Goal: Navigation & Orientation: Understand site structure

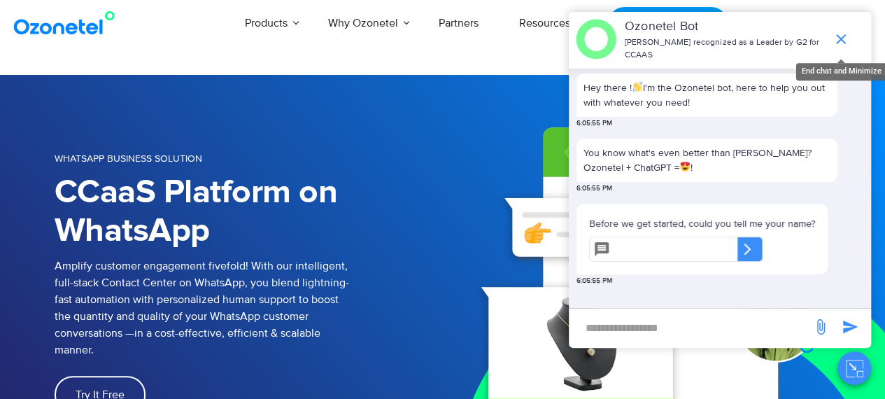
click at [845, 32] on icon "end chat or minimize" at bounding box center [840, 39] width 17 height 17
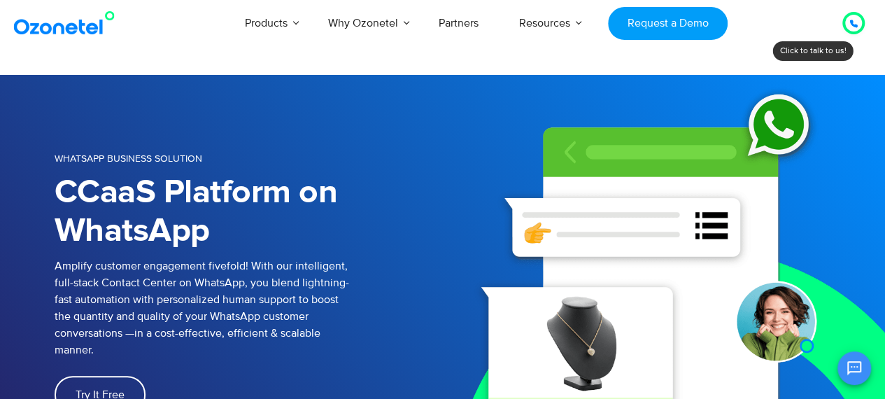
scroll to position [3, 0]
click at [122, 268] on p "Amplify customer engagement fivefold! With our intelligent, full-stack Contact …" at bounding box center [249, 307] width 388 height 101
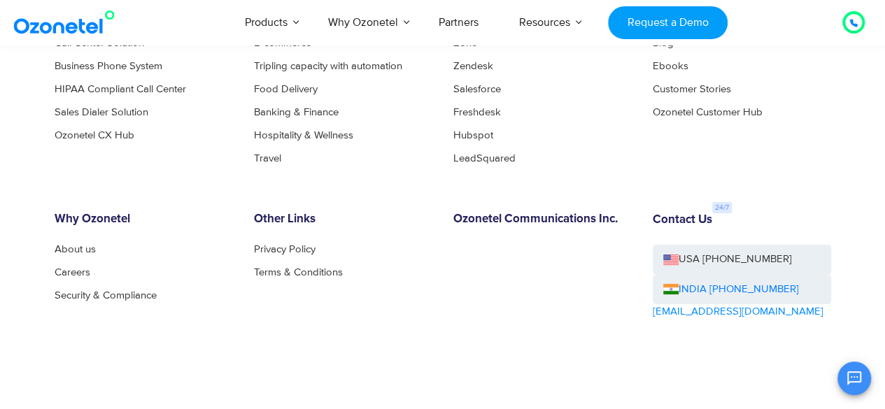
scroll to position [5309, 0]
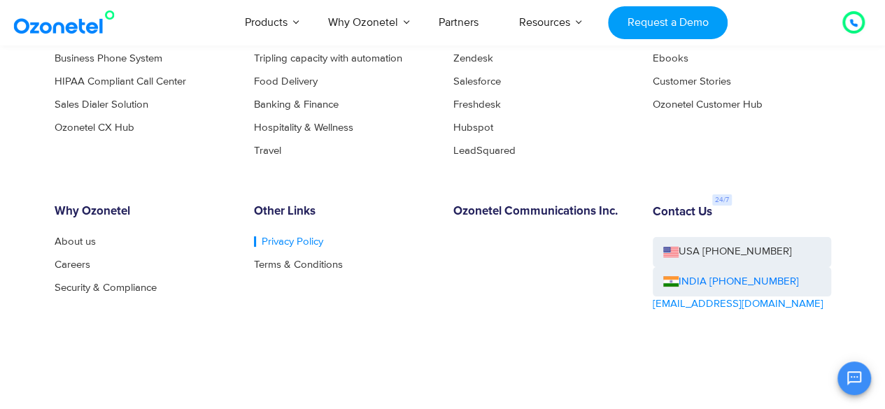
click at [289, 238] on link "Privacy Policy" at bounding box center [288, 241] width 69 height 10
click at [127, 285] on link "Security & Compliance" at bounding box center [110, 288] width 110 height 10
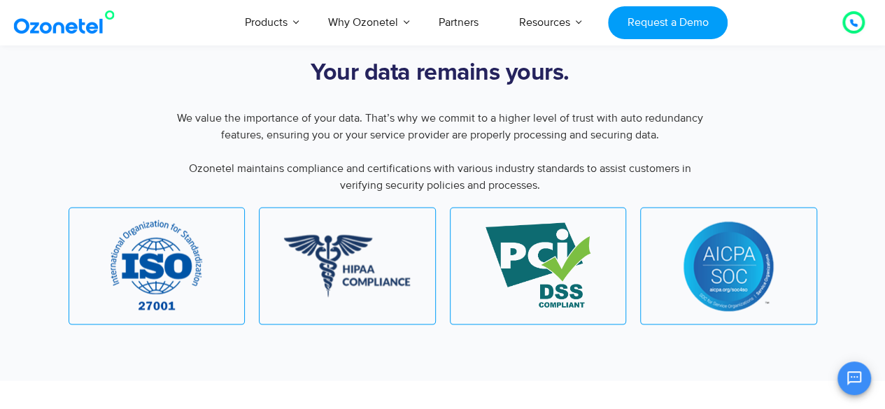
scroll to position [1373, 0]
